Goal: Task Accomplishment & Management: Complete application form

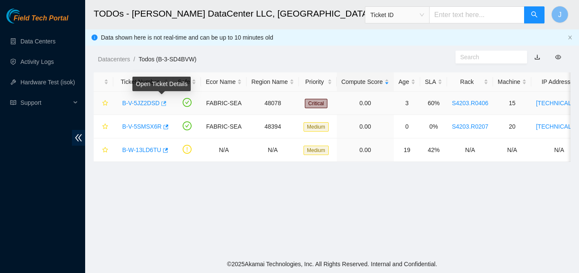
click at [161, 102] on icon "button" at bounding box center [163, 103] width 6 height 6
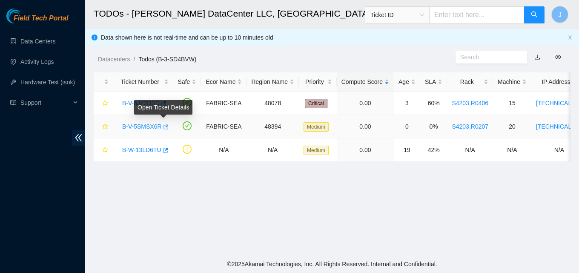
click at [166, 126] on button "button" at bounding box center [165, 127] width 7 height 14
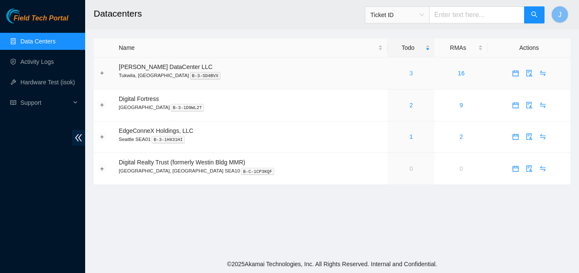
click at [409, 71] on link "3" at bounding box center [410, 73] width 3 height 7
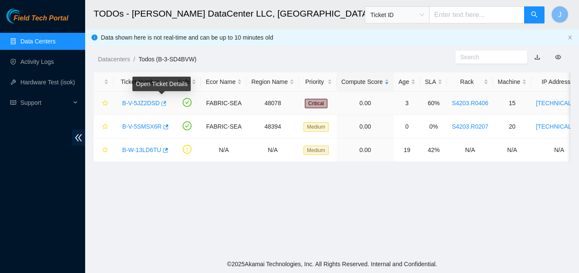
click at [162, 103] on icon "button" at bounding box center [163, 103] width 5 height 5
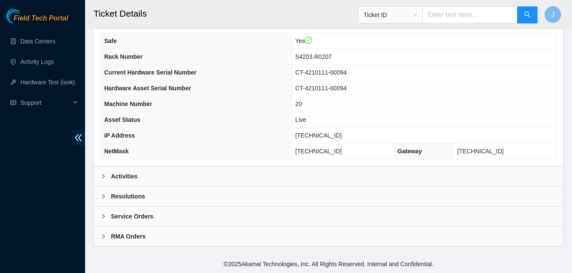
click at [170, 177] on div "Activities" at bounding box center [328, 176] width 469 height 20
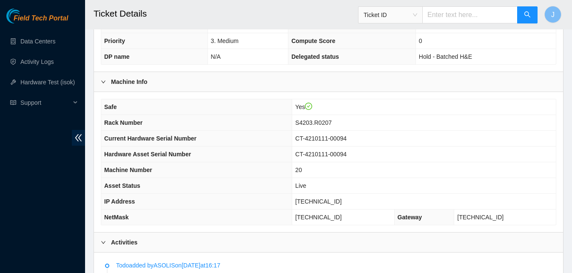
scroll to position [212, 0]
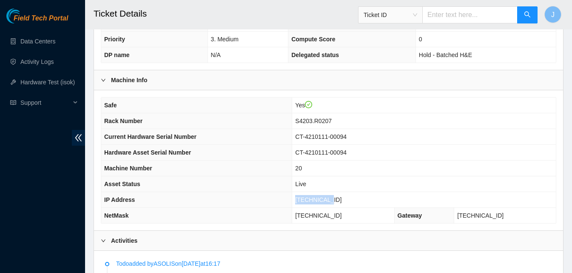
drag, startPoint x: 350, startPoint y: 201, endPoint x: 291, endPoint y: 203, distance: 58.7
click at [291, 203] on tr "IP Address 23.62.96.87" at bounding box center [328, 200] width 455 height 16
copy tr "23.62.96.87"
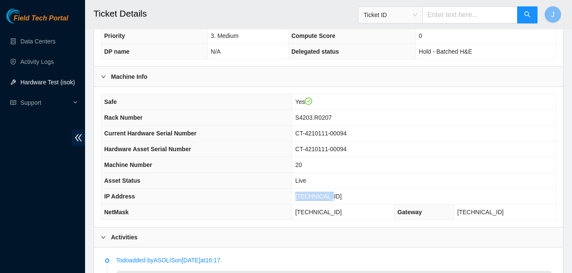
scroll to position [217, 0]
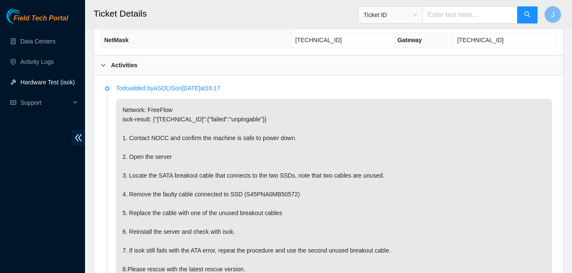
drag, startPoint x: 191, startPoint y: 67, endPoint x: 195, endPoint y: 73, distance: 7.3
click at [193, 69] on div "Activities" at bounding box center [328, 65] width 469 height 20
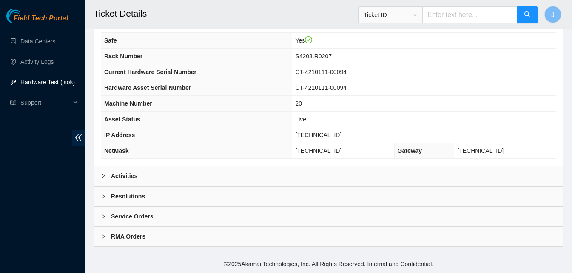
scroll to position [277, 0]
click at [203, 197] on div "Resolutions" at bounding box center [328, 196] width 469 height 20
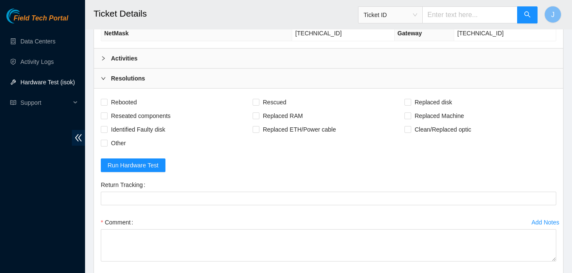
scroll to position [447, 0]
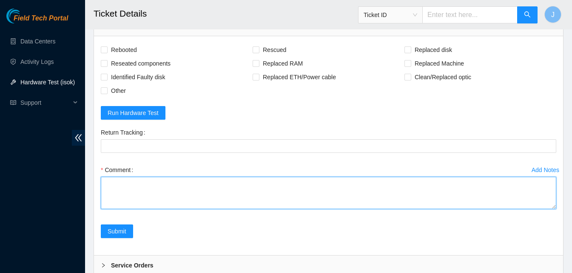
click at [246, 192] on textarea "Comment" at bounding box center [329, 193] width 456 height 32
type textarea "a"
type textarea "plug was loose plugged it in snug came back up swapped out satas and resuced an…"
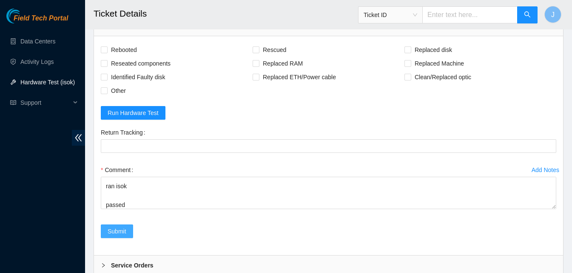
click at [111, 229] on span "Submit" at bounding box center [117, 230] width 19 height 9
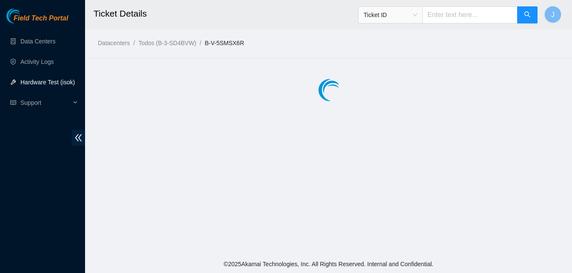
scroll to position [0, 0]
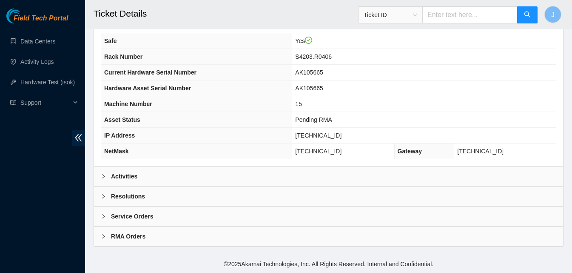
click at [258, 174] on div "Activities" at bounding box center [328, 176] width 469 height 20
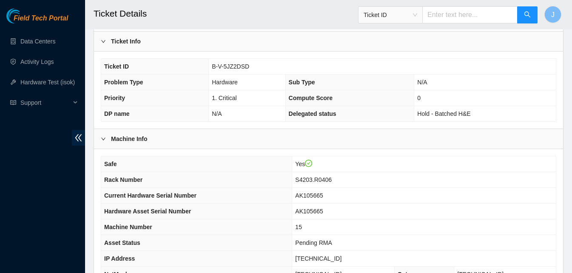
scroll to position [149, 0]
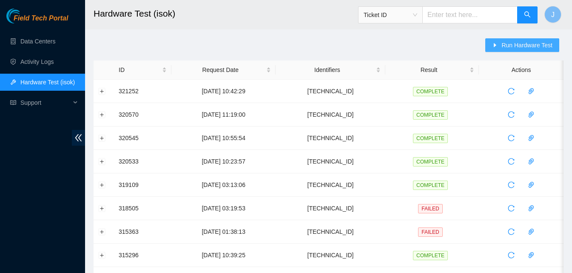
click at [519, 40] on button "Run Hardware Test" at bounding box center [523, 45] width 74 height 14
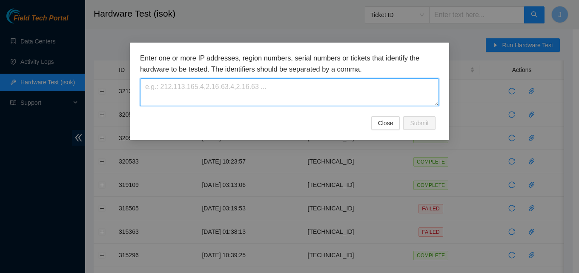
click at [286, 89] on textarea at bounding box center [289, 92] width 299 height 28
paste textarea "[TECHNICAL_ID]"
type textarea "[TECHNICAL_ID]"
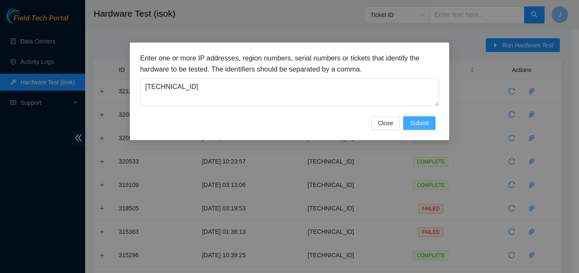
click at [418, 118] on span "Submit" at bounding box center [419, 122] width 19 height 9
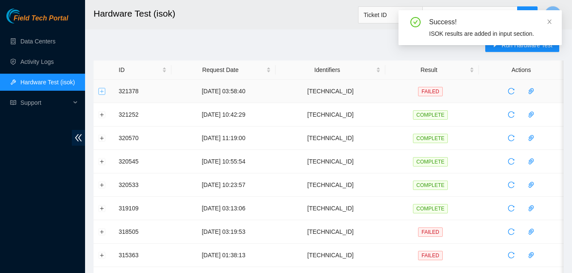
click at [103, 91] on button "Expand row" at bounding box center [102, 91] width 7 height 7
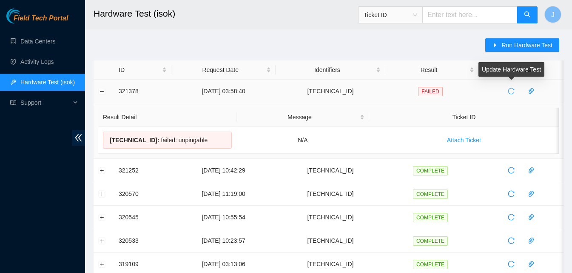
click at [507, 91] on span "reload" at bounding box center [511, 91] width 13 height 7
click at [513, 90] on icon "reload" at bounding box center [511, 91] width 7 height 7
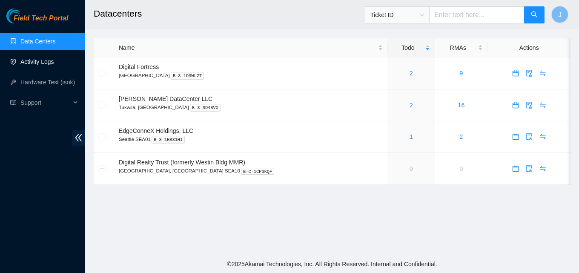
click at [24, 58] on link "Activity Logs" at bounding box center [37, 61] width 34 height 7
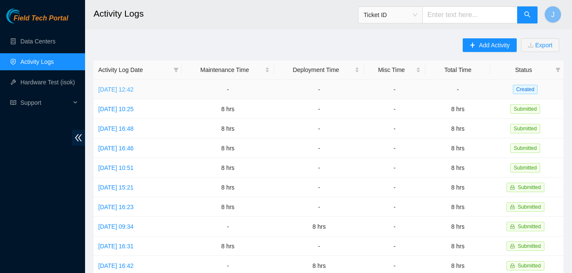
click at [128, 91] on link "[DATE] 12:42" at bounding box center [115, 89] width 35 height 7
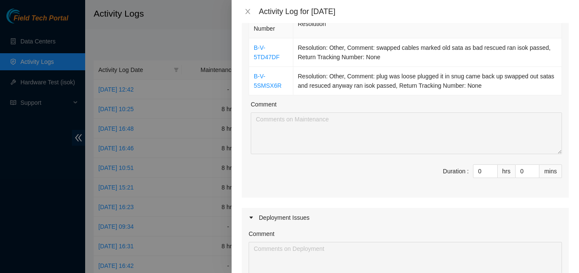
scroll to position [128, 0]
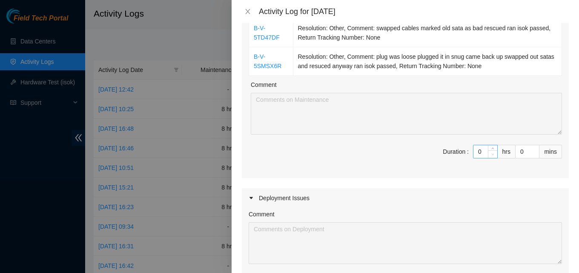
click at [488, 152] on span "Decrease Value" at bounding box center [492, 154] width 9 height 8
click at [478, 153] on input "0" at bounding box center [485, 151] width 24 height 13
type input "8"
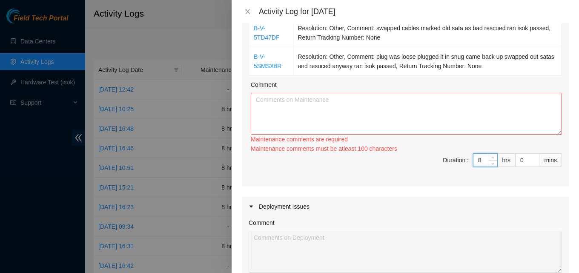
type input "8"
drag, startPoint x: 406, startPoint y: 127, endPoint x: 403, endPoint y: 120, distance: 7.7
click at [406, 125] on textarea "Comment" at bounding box center [406, 114] width 311 height 42
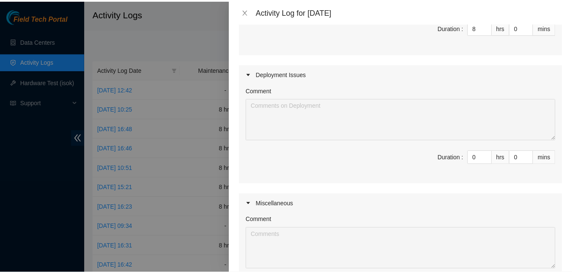
scroll to position [385, 0]
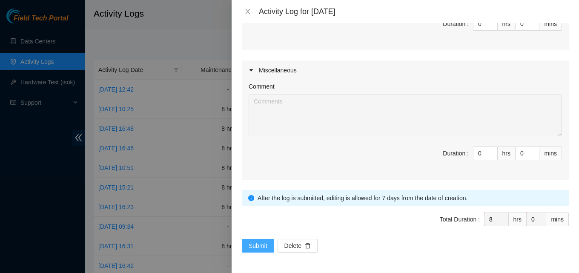
type textarea "worked tickets while i made and bundled fiber. got things ready. prepped racks.…"
click at [263, 244] on span "Submit" at bounding box center [258, 245] width 19 height 9
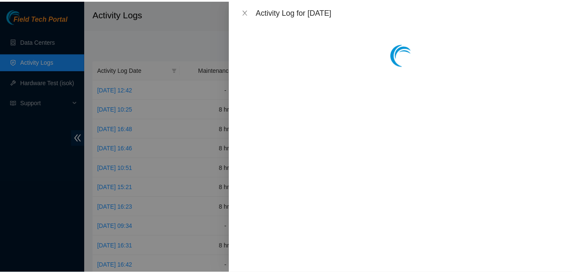
scroll to position [0, 0]
